Goal: Go to known website: Access a specific website the user already knows

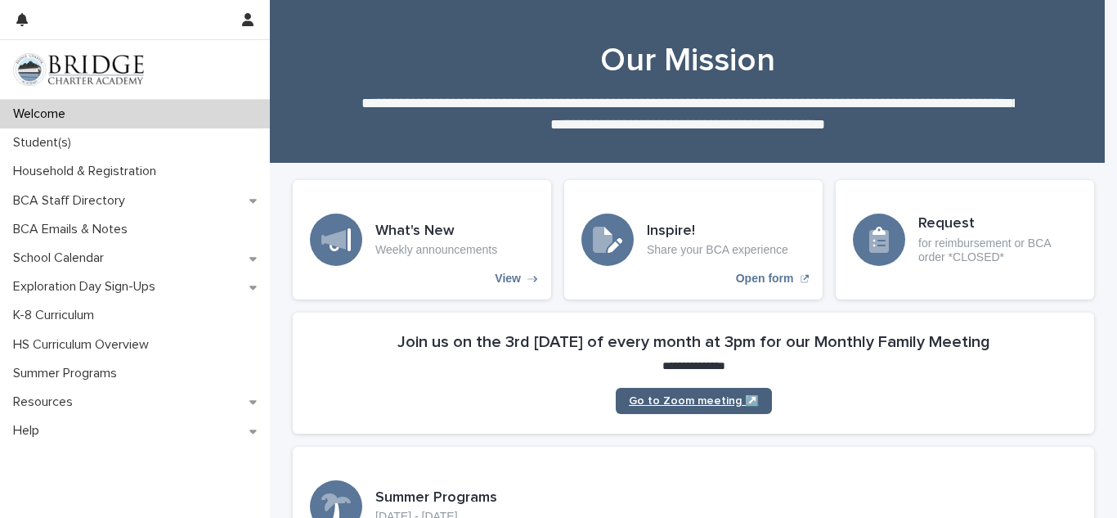
click at [703, 406] on span "Go to Zoom meeting ↗️" at bounding box center [694, 400] width 130 height 11
click at [689, 401] on span "Go to Zoom meeting ↗️" at bounding box center [694, 400] width 130 height 11
